Goal: Information Seeking & Learning: Learn about a topic

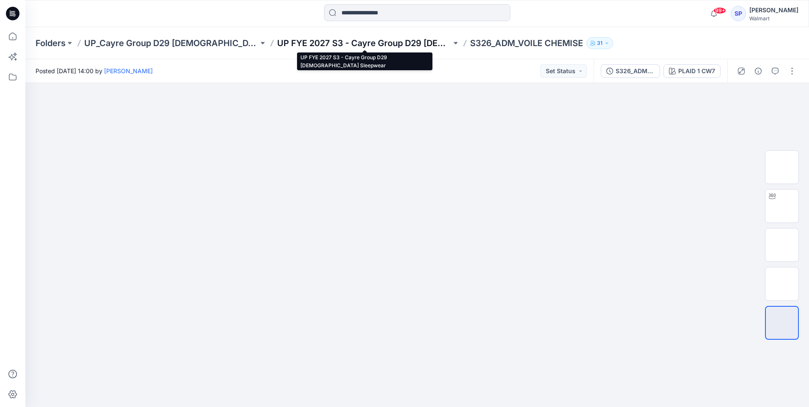
click at [412, 46] on p "UP FYE 2027 S3 - Cayre Group D29 [DEMOGRAPHIC_DATA] Sleepwear" at bounding box center [364, 43] width 174 height 12
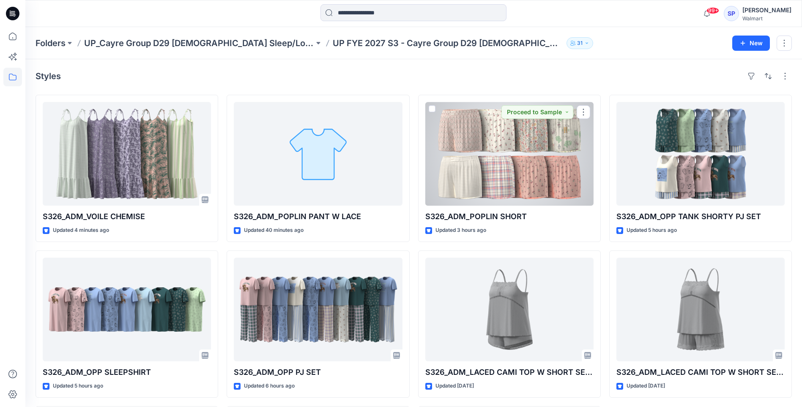
click at [559, 169] on div at bounding box center [509, 154] width 168 height 104
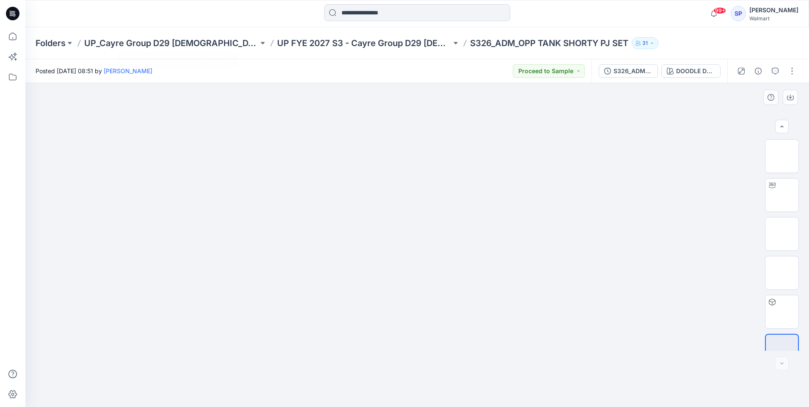
scroll to position [17, 0]
